Goal: Navigation & Orientation: Find specific page/section

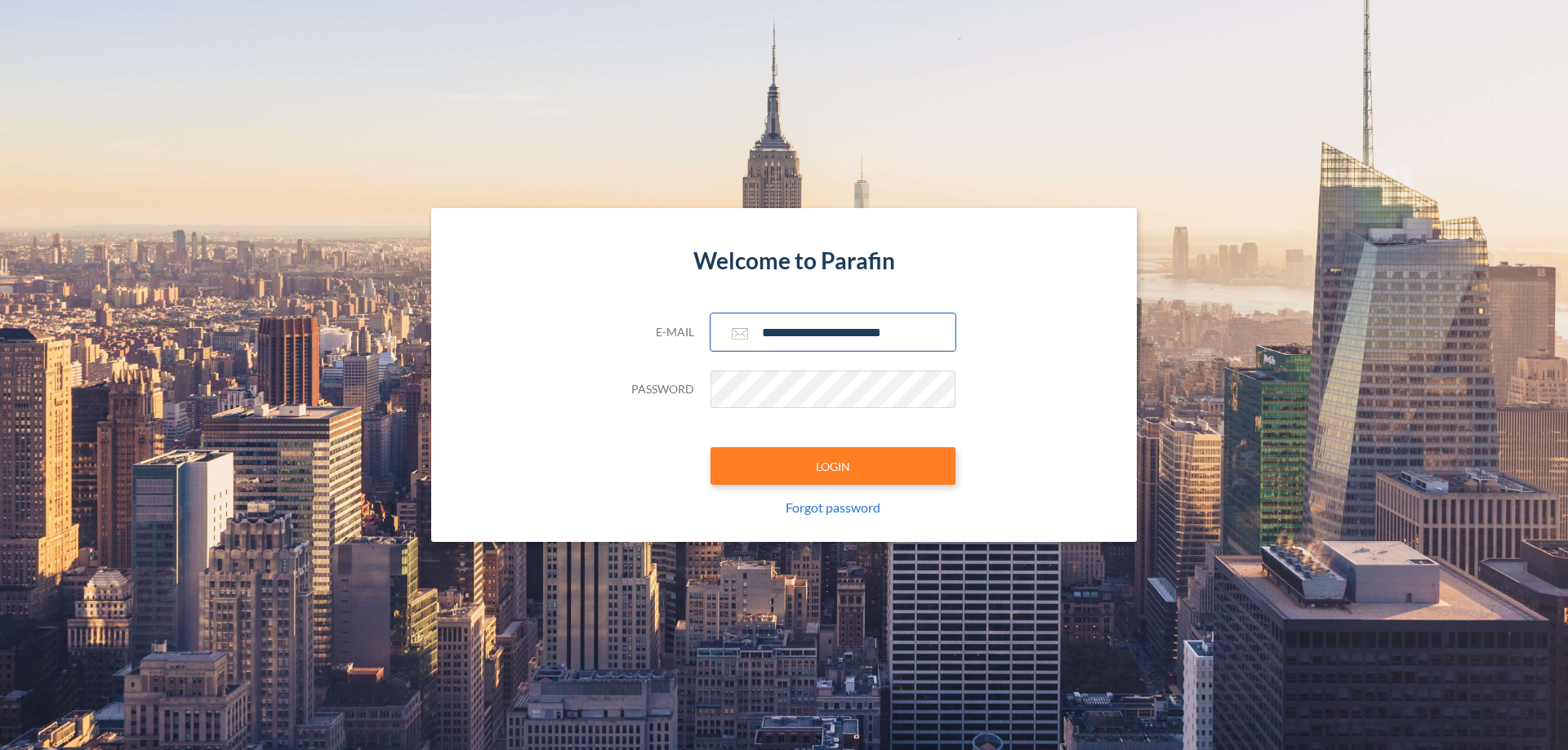
type input "**********"
click at [833, 466] on button "LOGIN" at bounding box center [833, 466] width 245 height 37
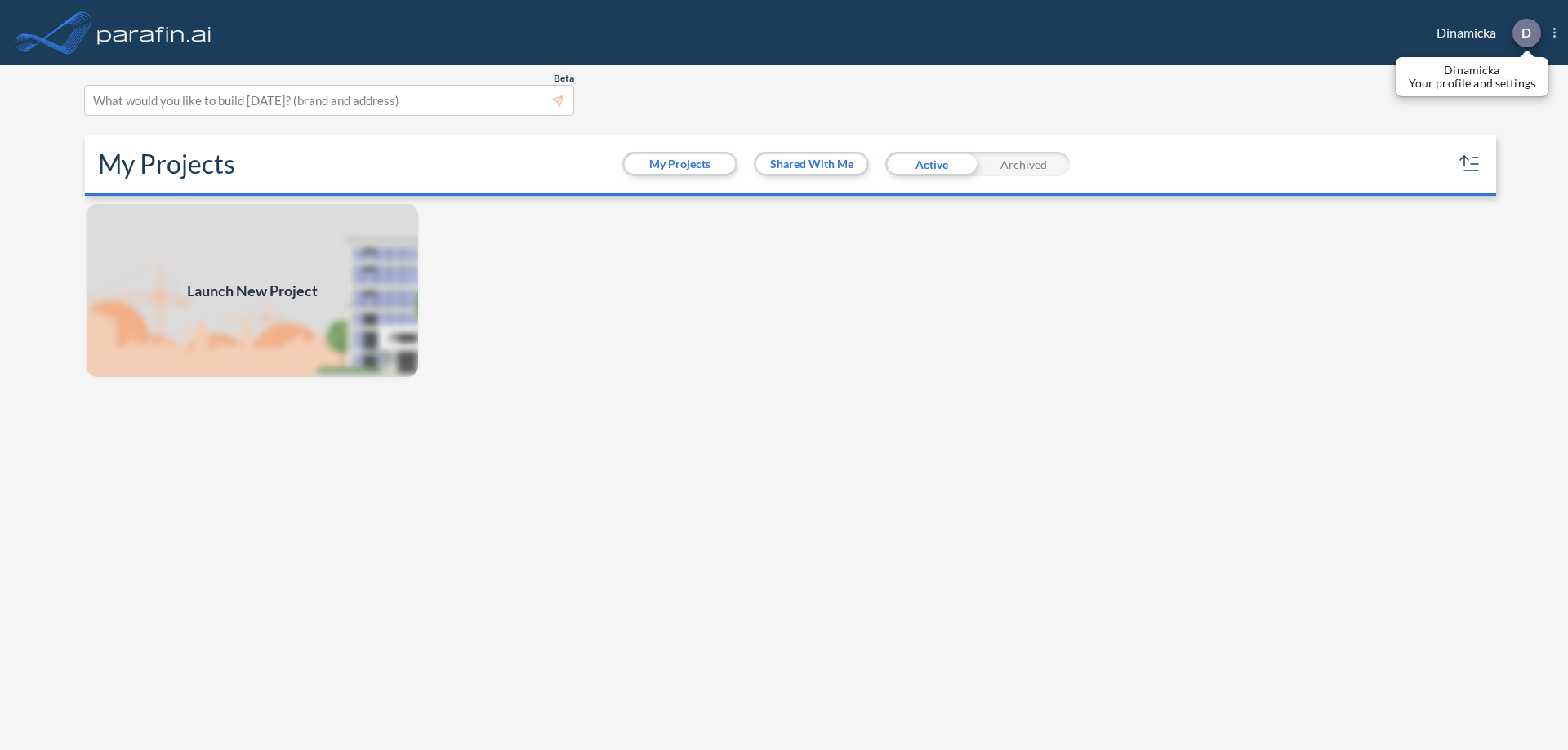
click at [1525, 33] on p "D" at bounding box center [1525, 32] width 10 height 15
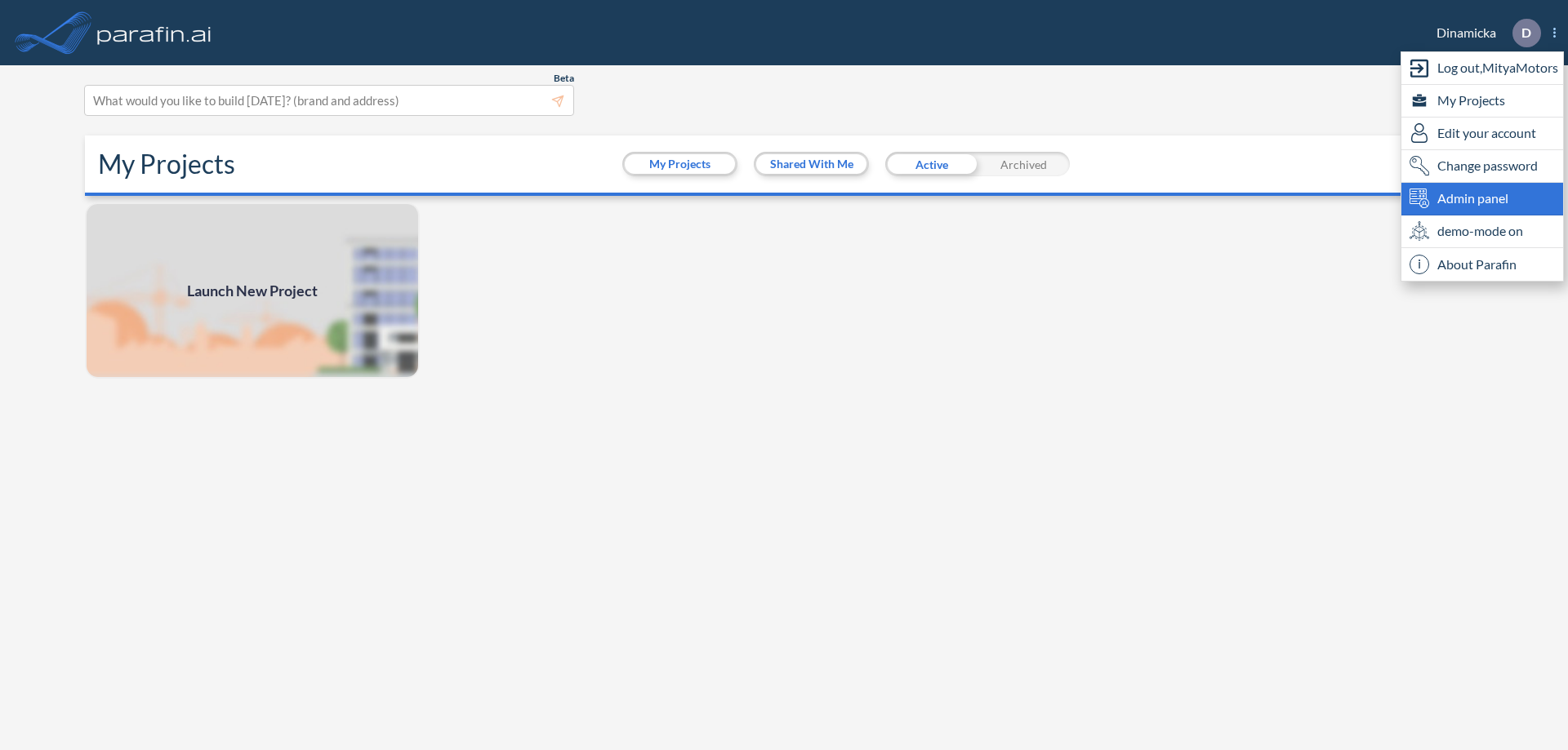
click at [1482, 198] on span "Admin panel" at bounding box center [1473, 198] width 71 height 20
